Goal: Information Seeking & Learning: Learn about a topic

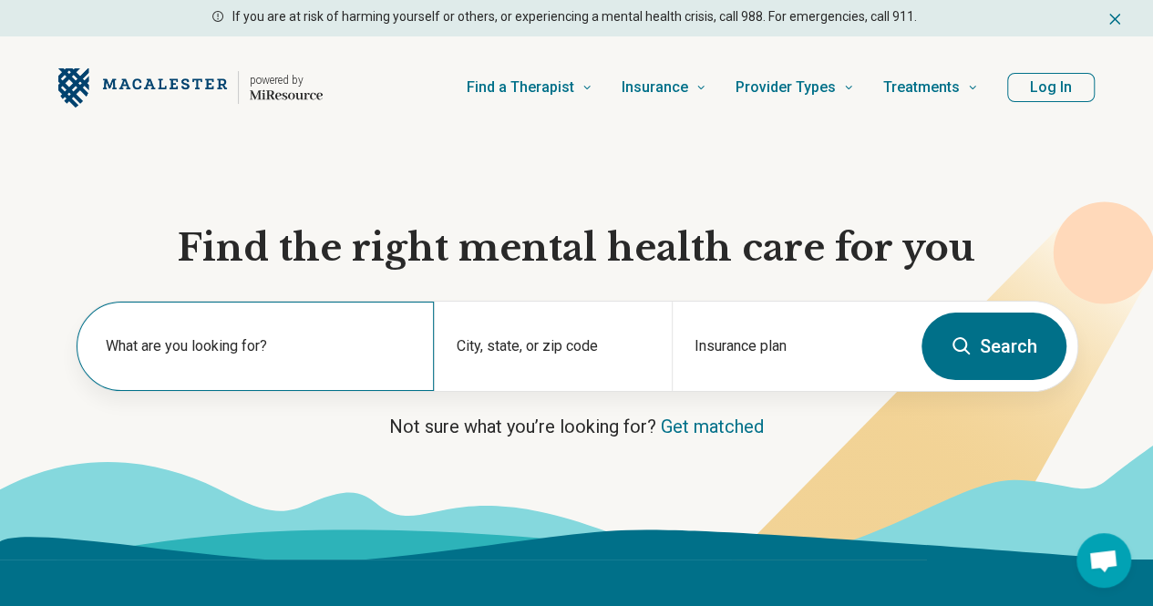
click at [377, 357] on label "What are you looking for?" at bounding box center [259, 346] width 306 height 22
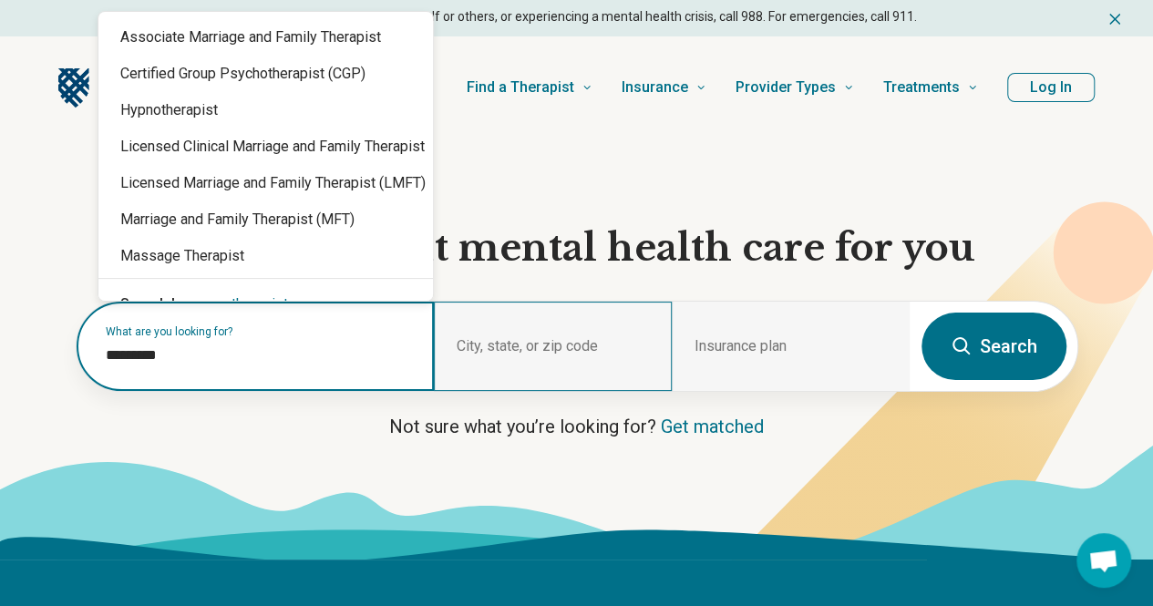
type input "*********"
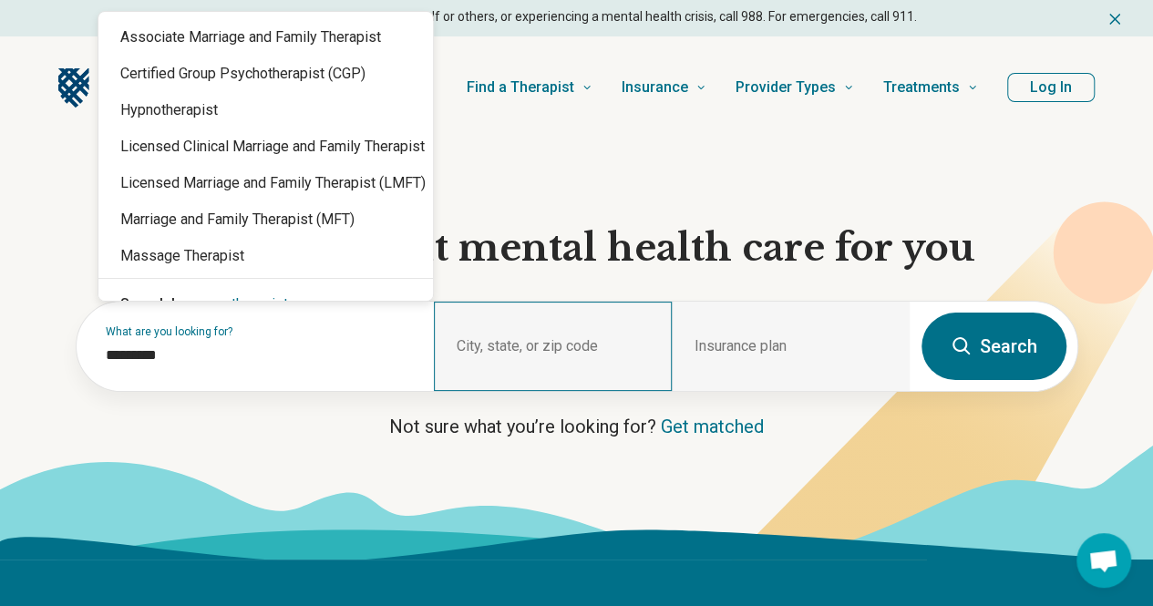
click at [590, 345] on div "City, state, or zip code" at bounding box center [553, 346] width 238 height 89
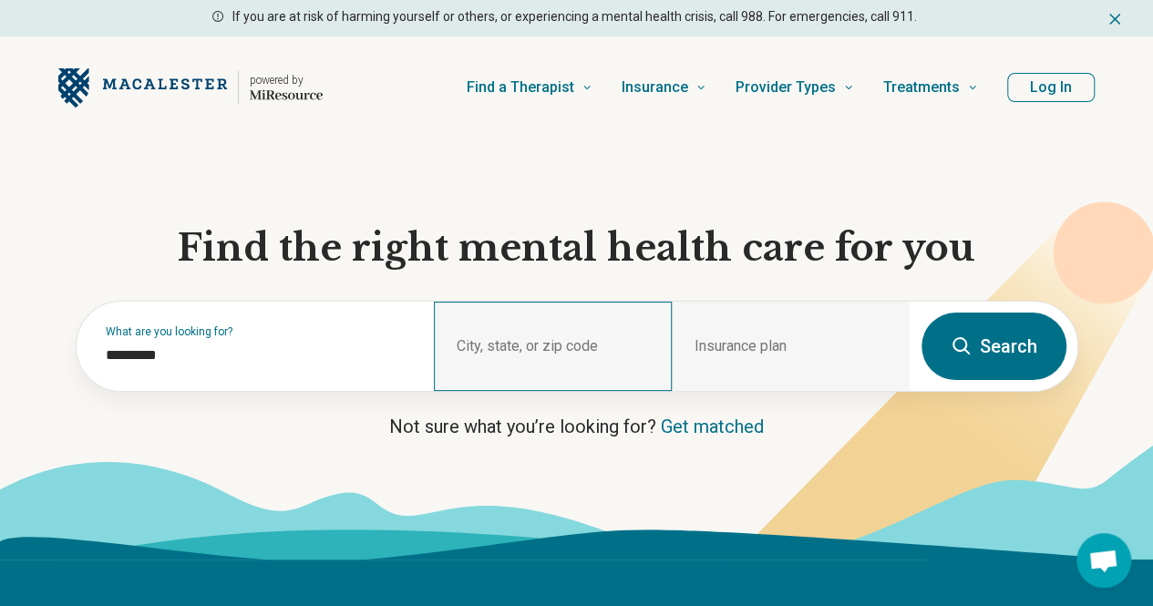
click at [574, 353] on div "City, state, or zip code" at bounding box center [553, 346] width 238 height 89
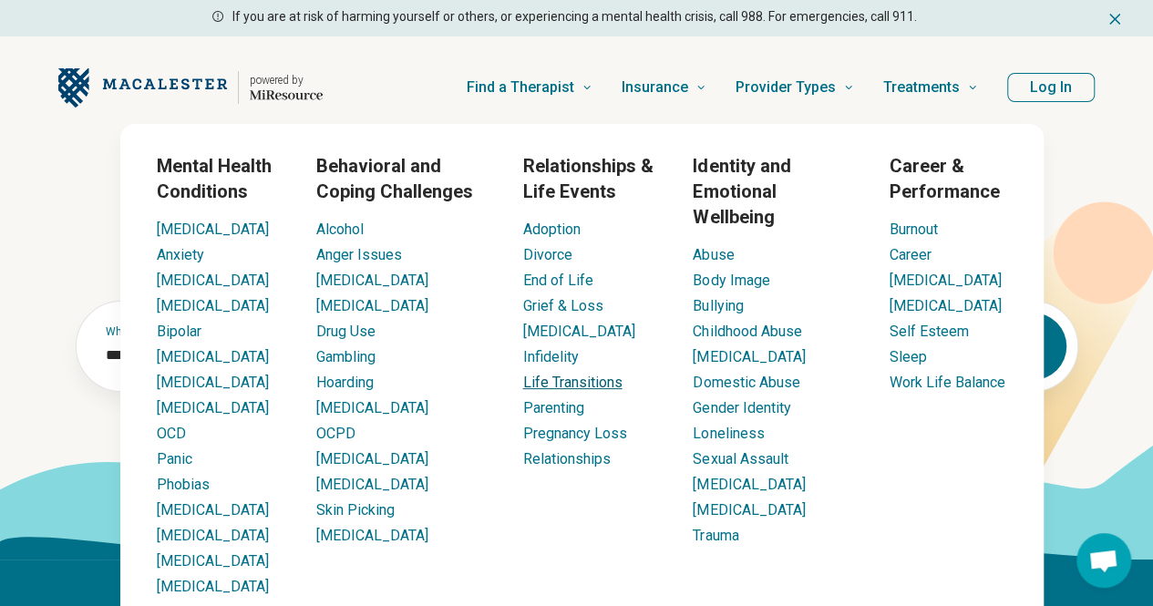
click at [611, 385] on link "Life Transitions" at bounding box center [571, 382] width 99 height 17
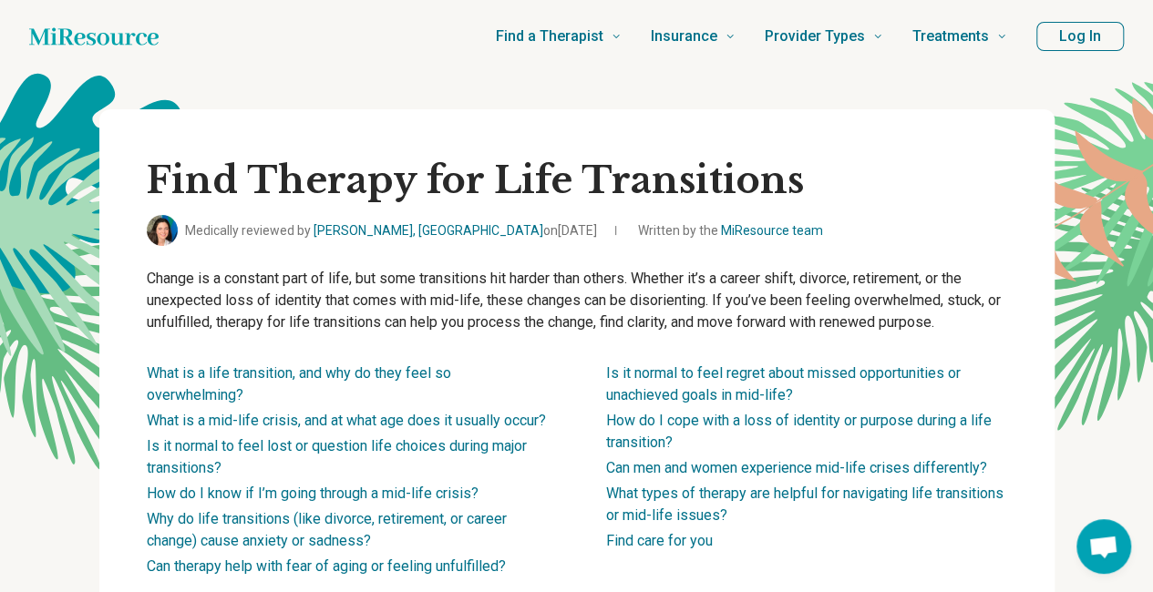
click at [514, 312] on p "Change is a constant part of life, but some transitions hit harder than others.…" at bounding box center [577, 301] width 860 height 66
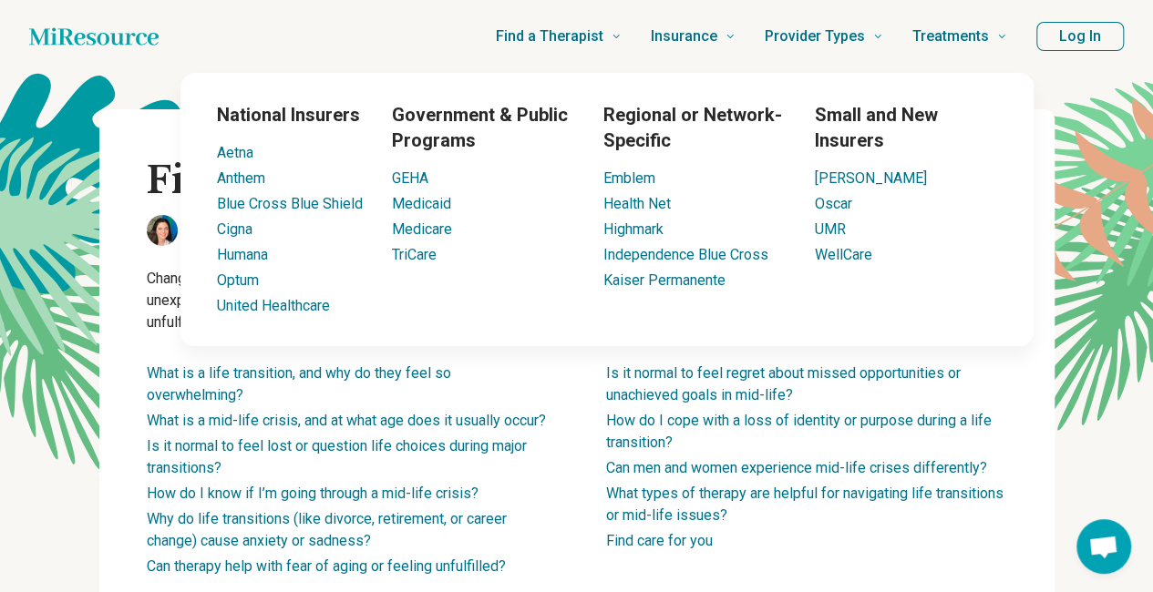
click at [1081, 229] on div "National Insurers Aetna Anthem Blue Cross Blue Shield Cigna Humana Optum United…" at bounding box center [607, 209] width 1072 height 273
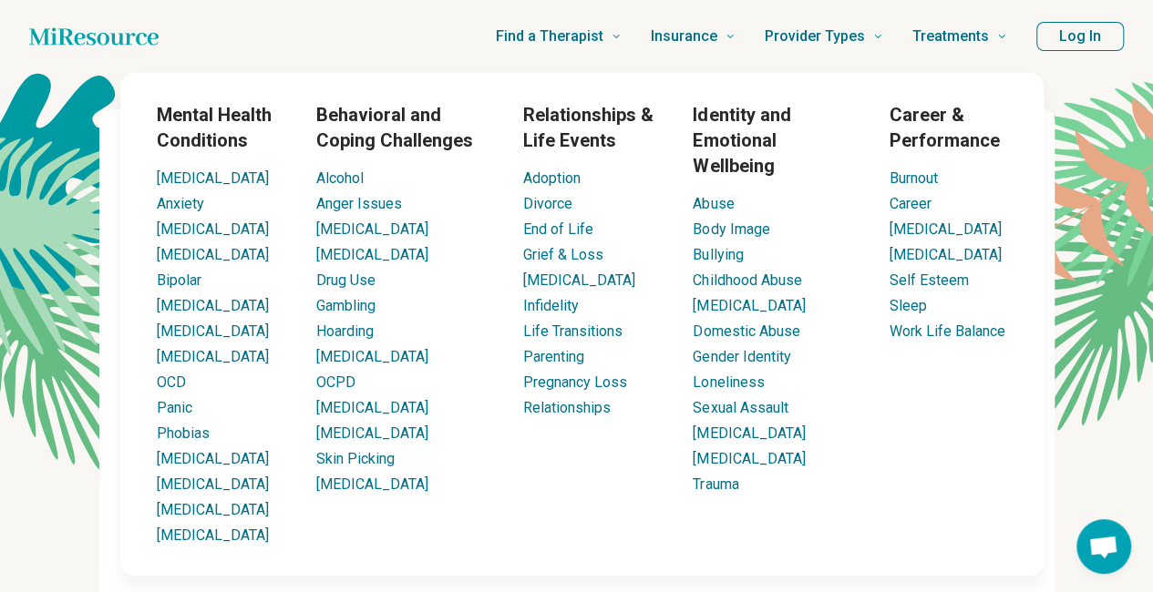
click at [411, 50] on div "Find a Therapist Mental Health Conditions ADHD Anxiety Anorexia Autism Bipolar …" at bounding box center [597, 36] width 819 height 73
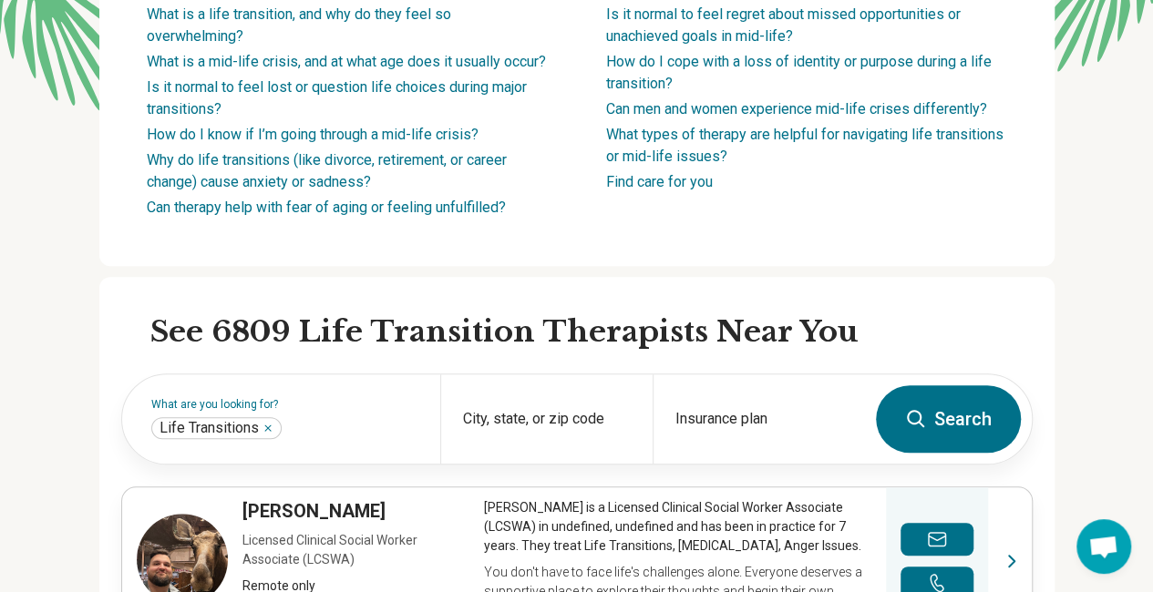
scroll to position [364, 0]
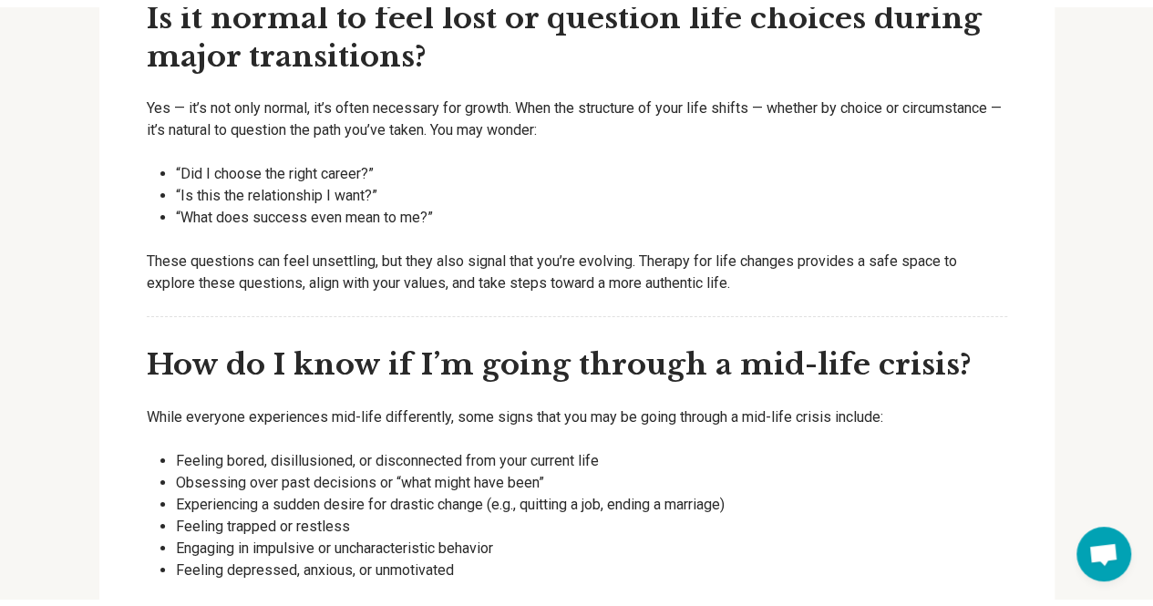
scroll to position [0, 0]
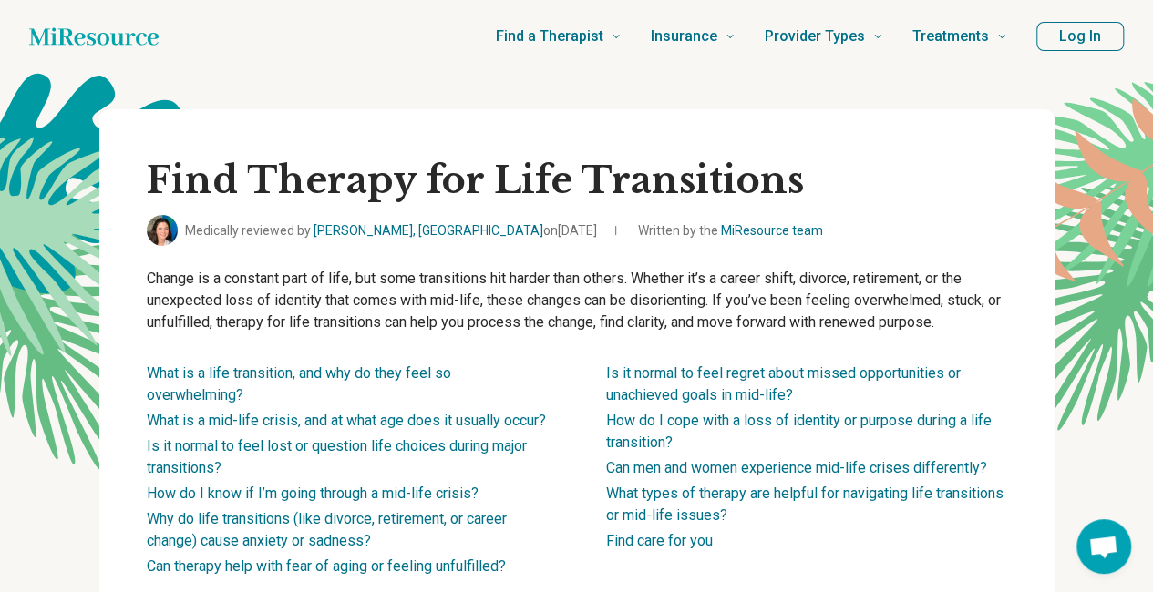
click at [111, 37] on icon "Home page" at bounding box center [93, 36] width 129 height 36
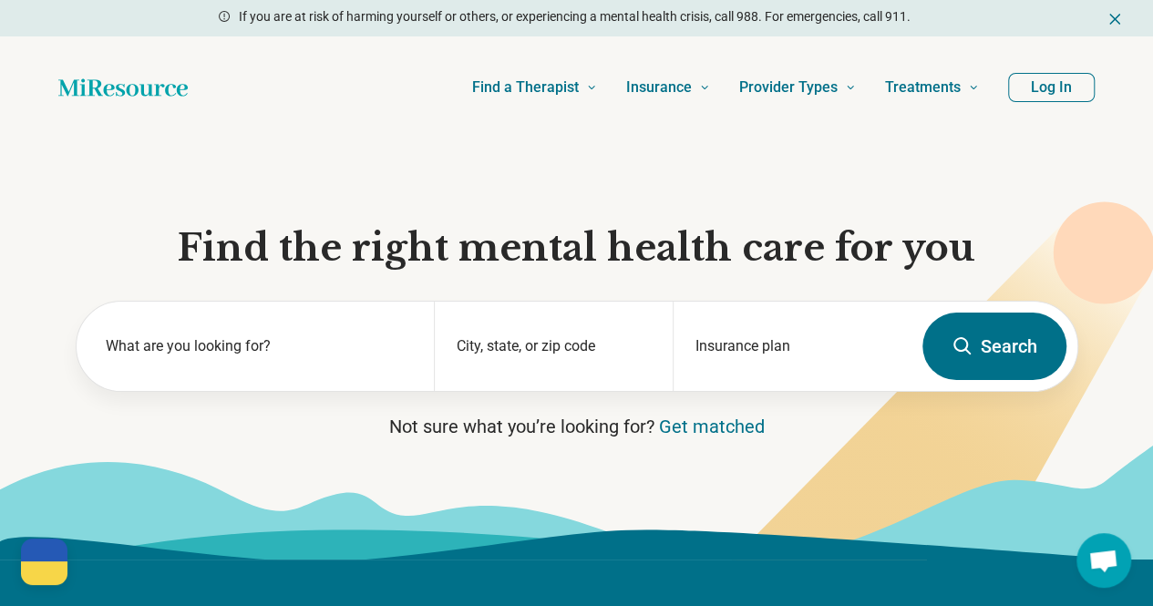
click at [29, 159] on section "Find the right mental health care for you What are you looking for? City, state…" at bounding box center [576, 349] width 1153 height 421
click at [157, 84] on icon "Home page" at bounding box center [122, 87] width 129 height 36
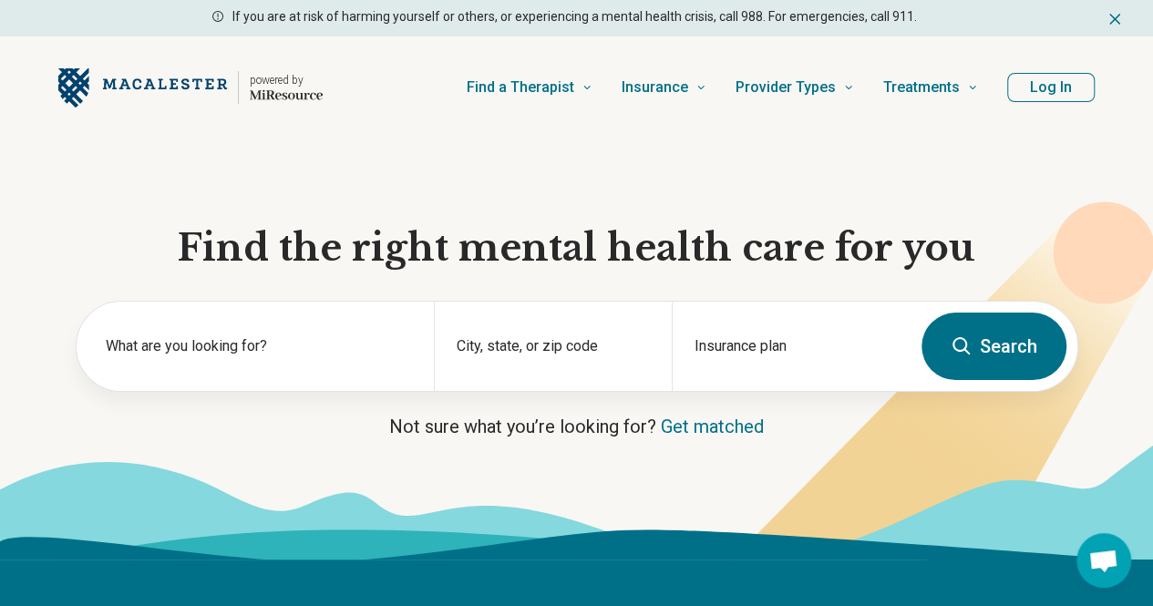
click at [459, 479] on section "Find the right mental health care for you What are you looking for? City, state…" at bounding box center [576, 349] width 1153 height 421
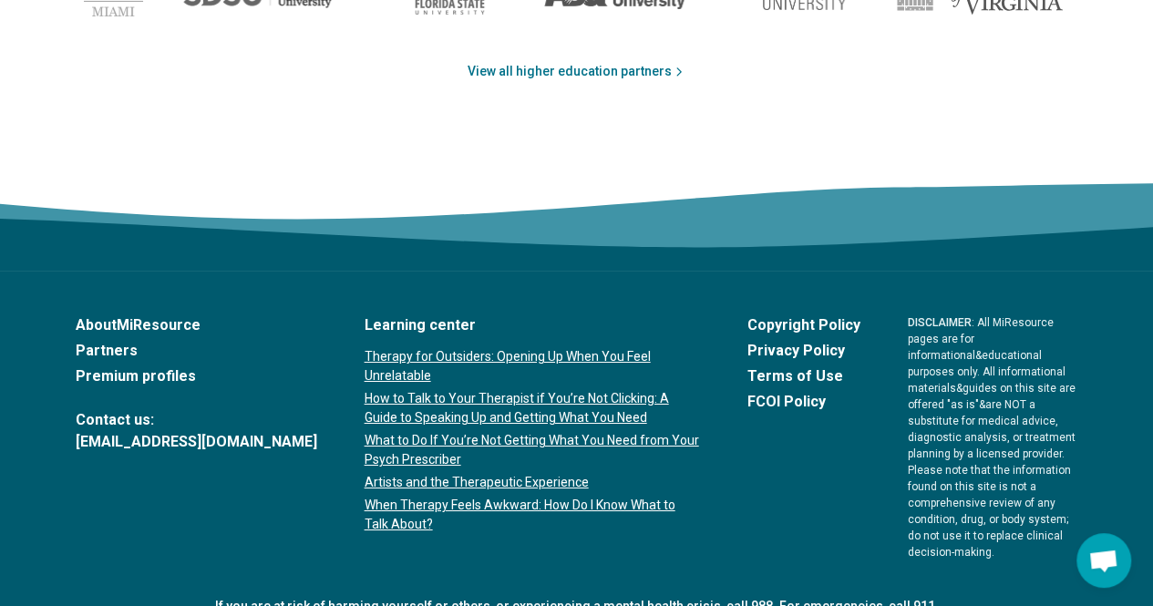
scroll to position [3253, 0]
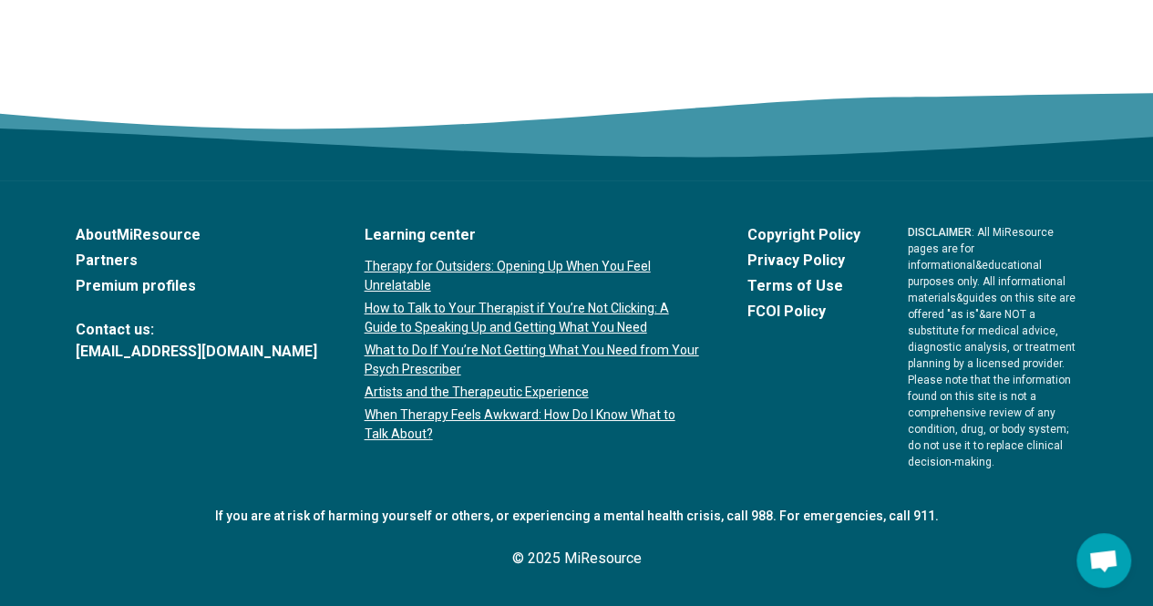
click at [180, 246] on link "About MiResource" at bounding box center [196, 235] width 241 height 22
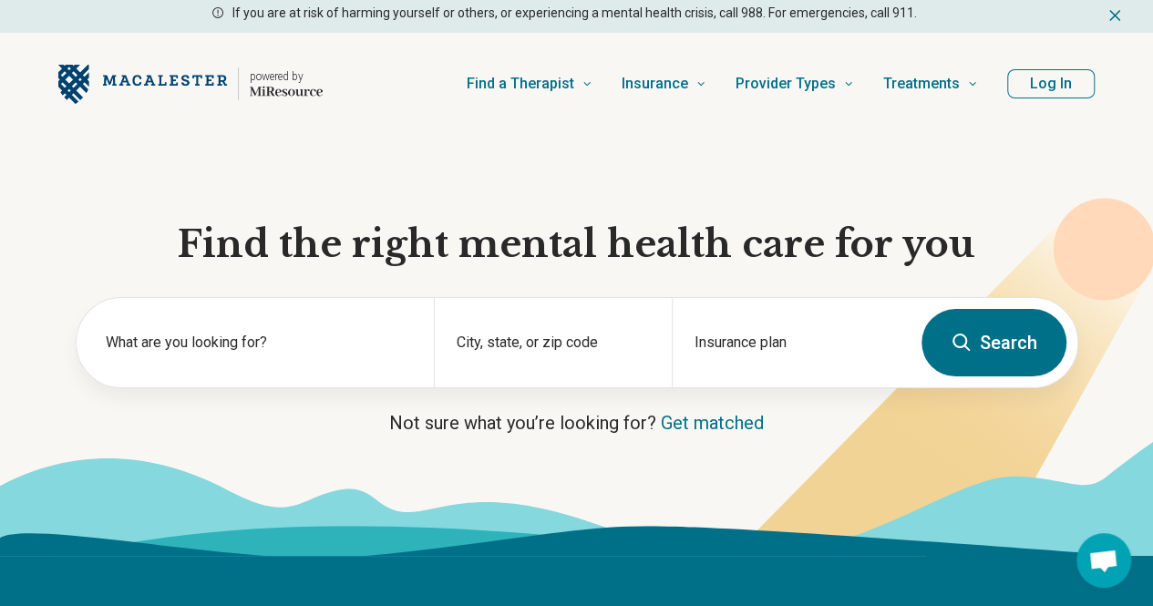
scroll to position [0, 0]
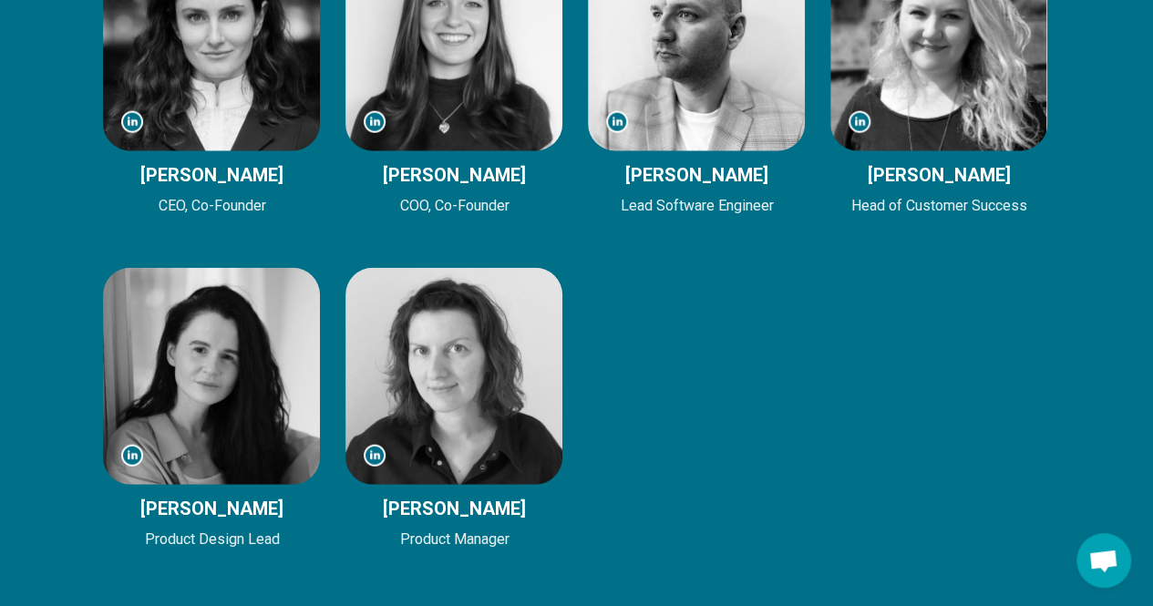
scroll to position [2114, 0]
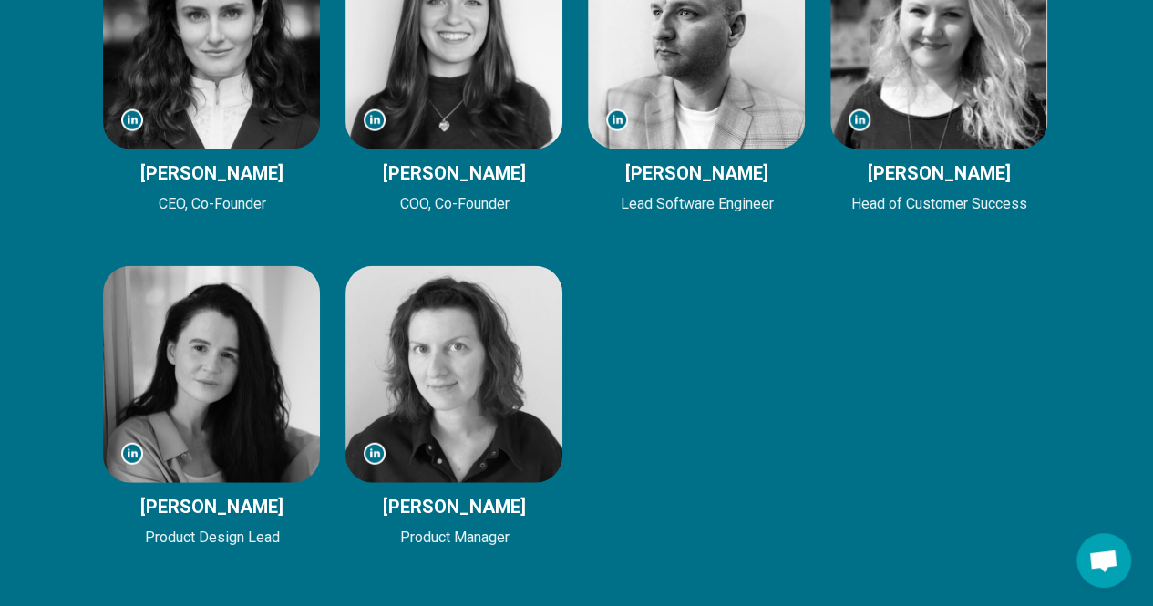
click at [777, 344] on div "Mackenzie Drazan Mackenzie Drazan CEO, Co-Founder Gabriela Asturias Gabriela As…" at bounding box center [577, 241] width 948 height 616
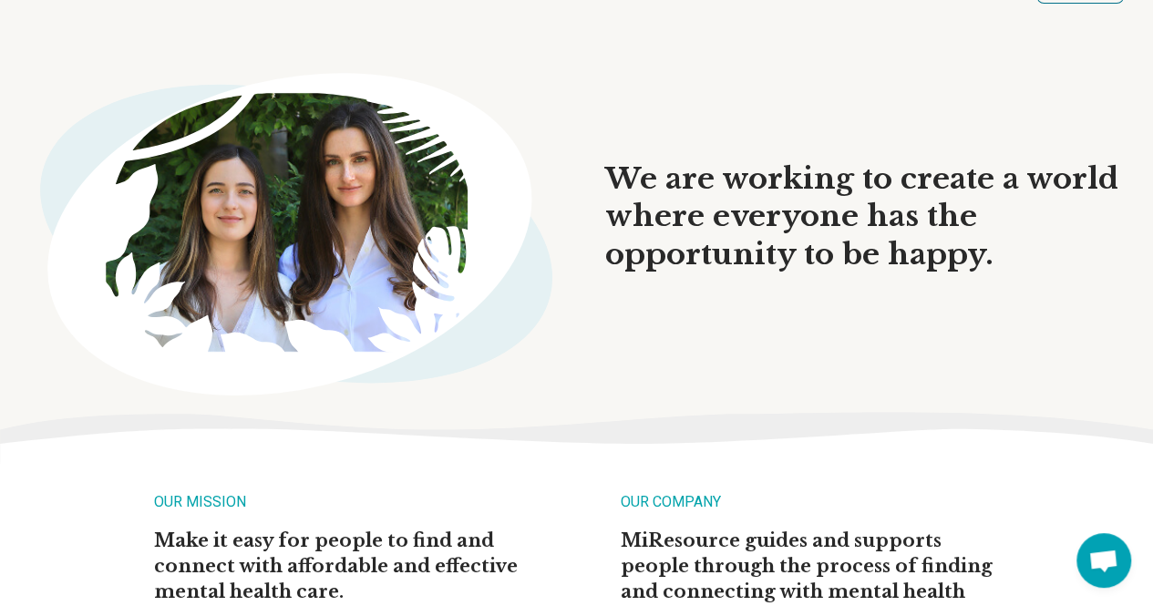
scroll to position [0, 0]
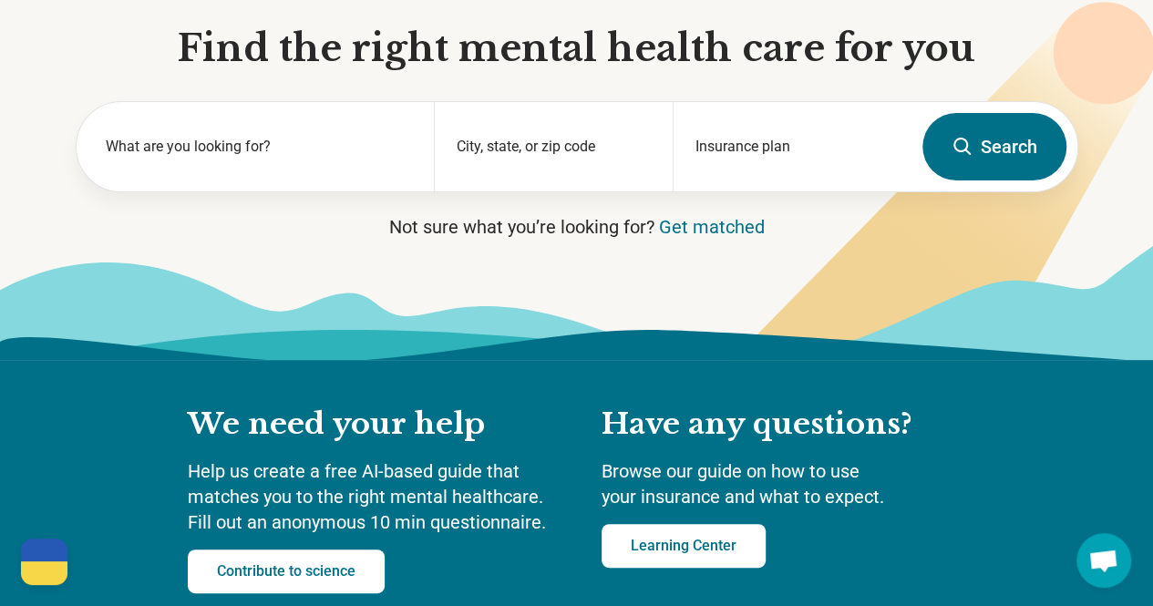
scroll to position [219, 0]
